Goal: Transaction & Acquisition: Purchase product/service

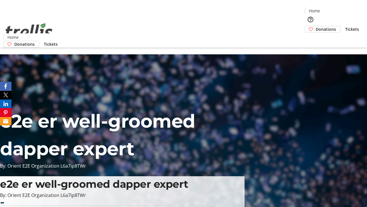
click at [316, 26] on span "Donations" at bounding box center [326, 29] width 20 height 6
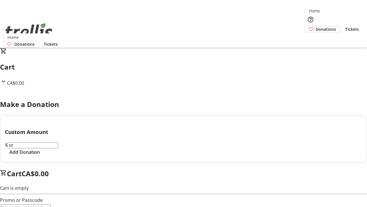
click at [40, 155] on span "Add Donation" at bounding box center [24, 151] width 30 height 7
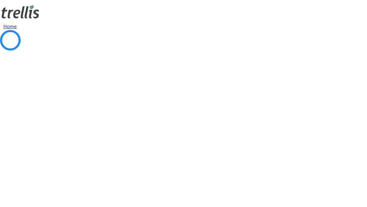
select select "CA"
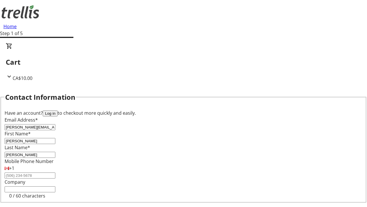
type input "[STREET_ADDRESS][PERSON_NAME]"
type input "Kelowna"
select select "BC"
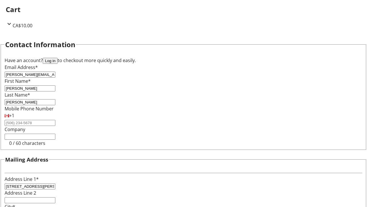
type input "Kelowna"
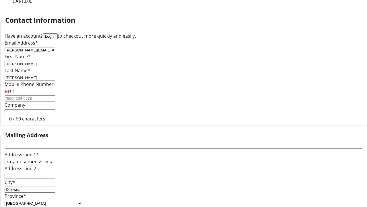
type input "V1Y 0C2"
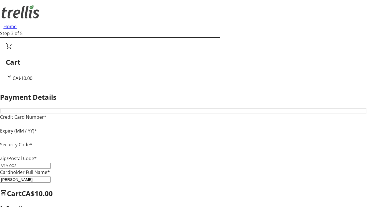
type input "V1Y 0C2"
